Goal: Task Accomplishment & Management: Use online tool/utility

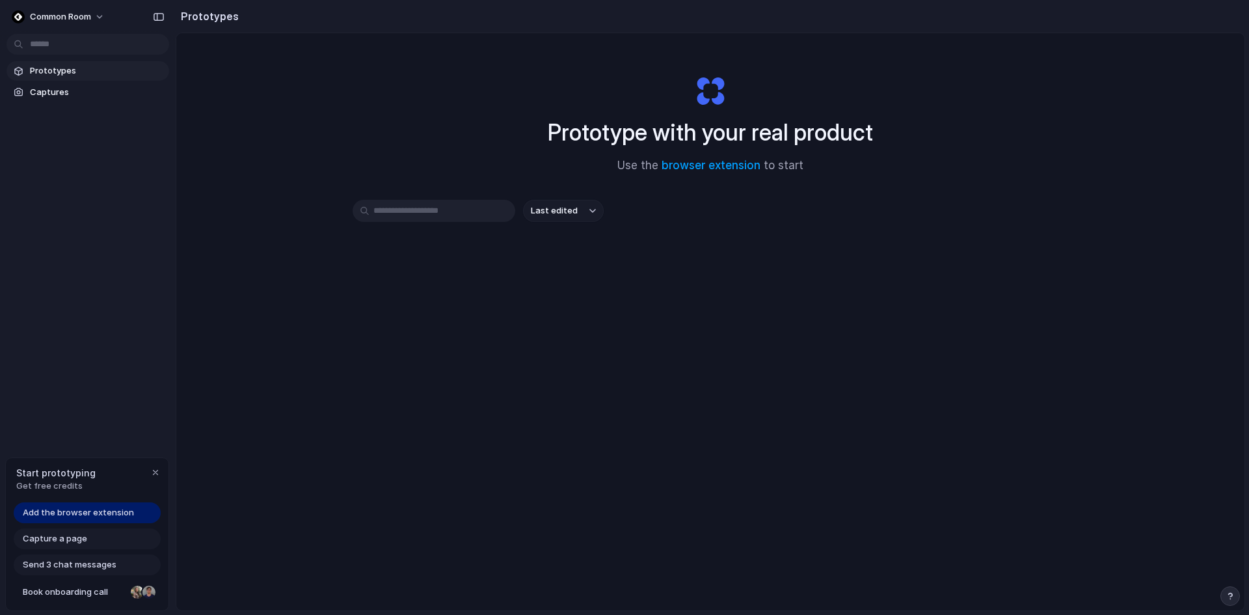
click at [92, 514] on span "Add the browser extension" at bounding box center [78, 512] width 111 height 13
click at [126, 512] on span "Add the browser extension" at bounding box center [78, 512] width 111 height 13
click at [685, 167] on link "browser extension" at bounding box center [710, 165] width 99 height 13
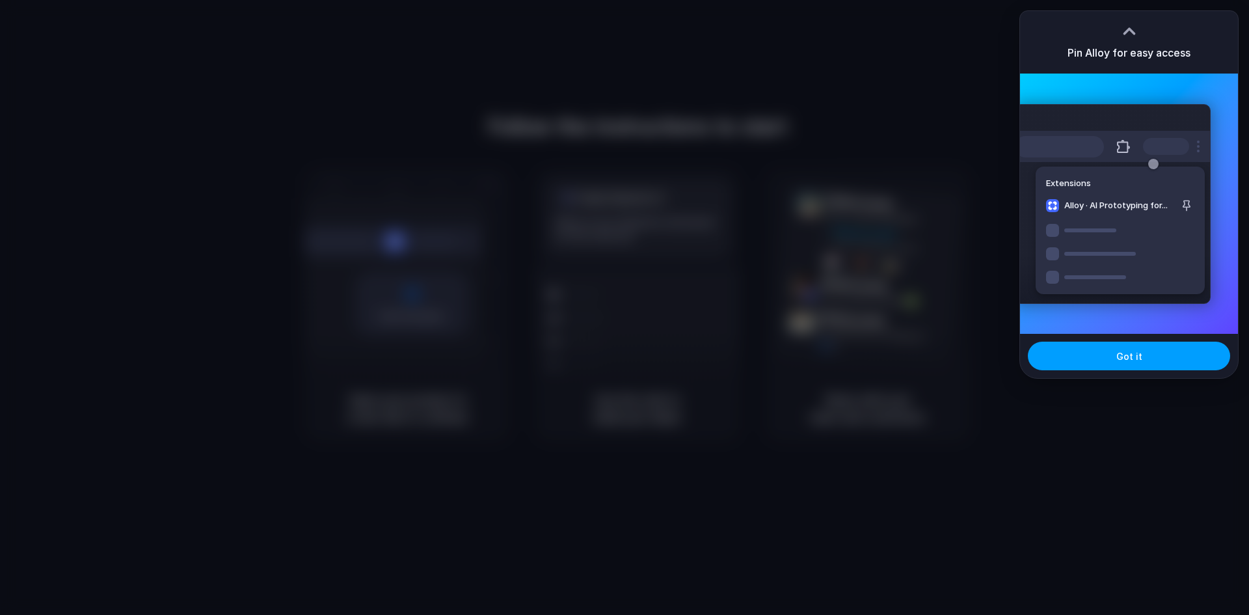
click at [1115, 357] on button "Got it" at bounding box center [1129, 355] width 202 height 29
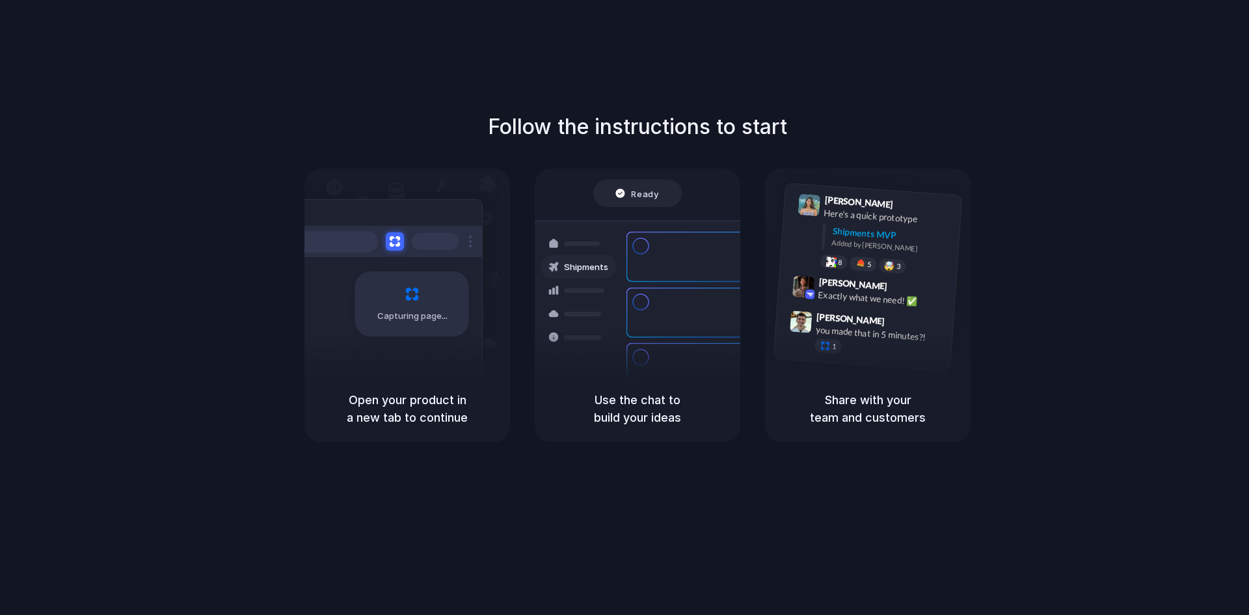
click at [1145, 138] on div "Follow the instructions to start Capturing page Open your product in a new tab …" at bounding box center [637, 276] width 1249 height 330
